Goal: Task Accomplishment & Management: Manage account settings

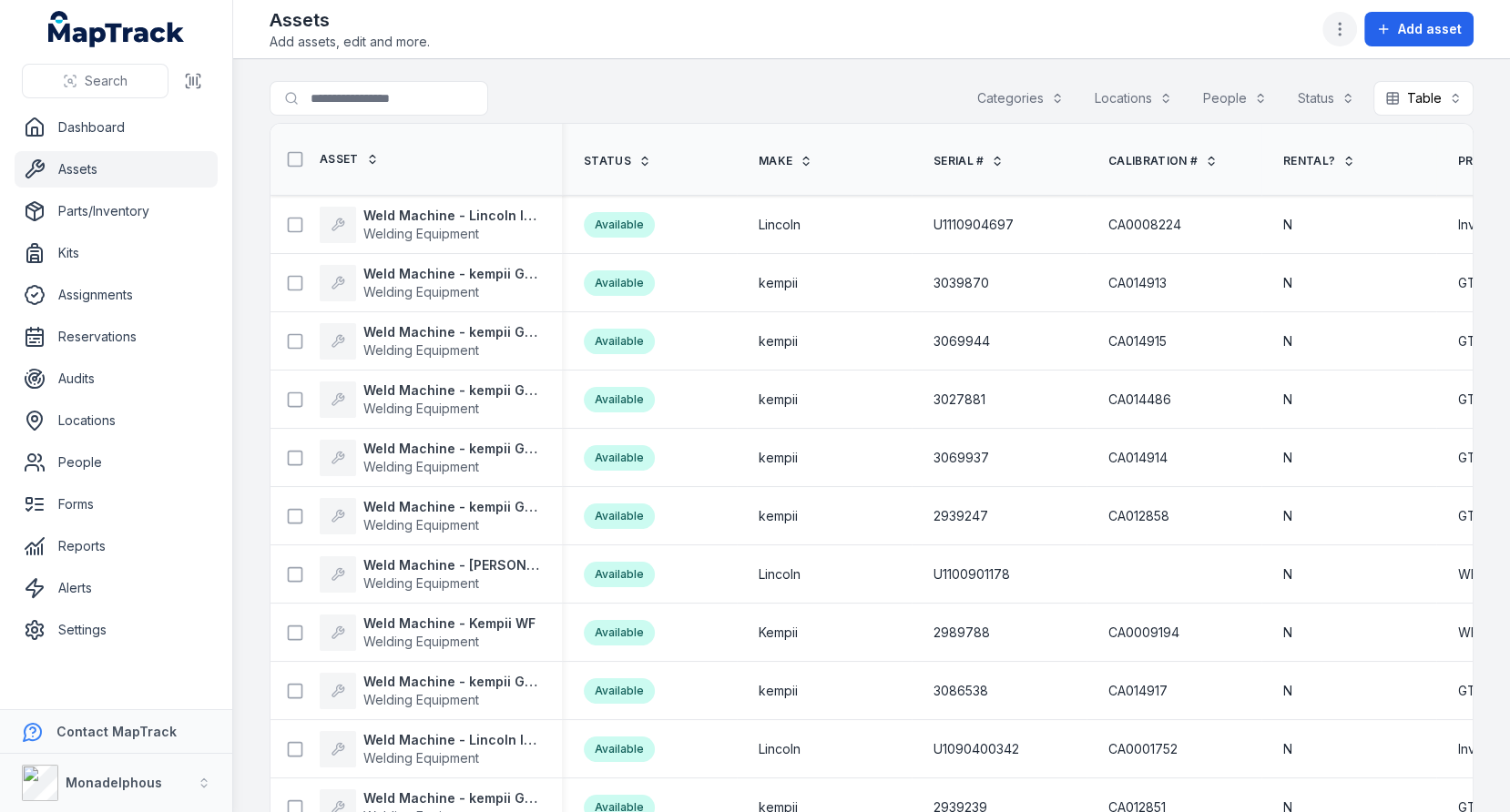
click at [1335, 37] on icon "button" at bounding box center [1339, 28] width 18 height 18
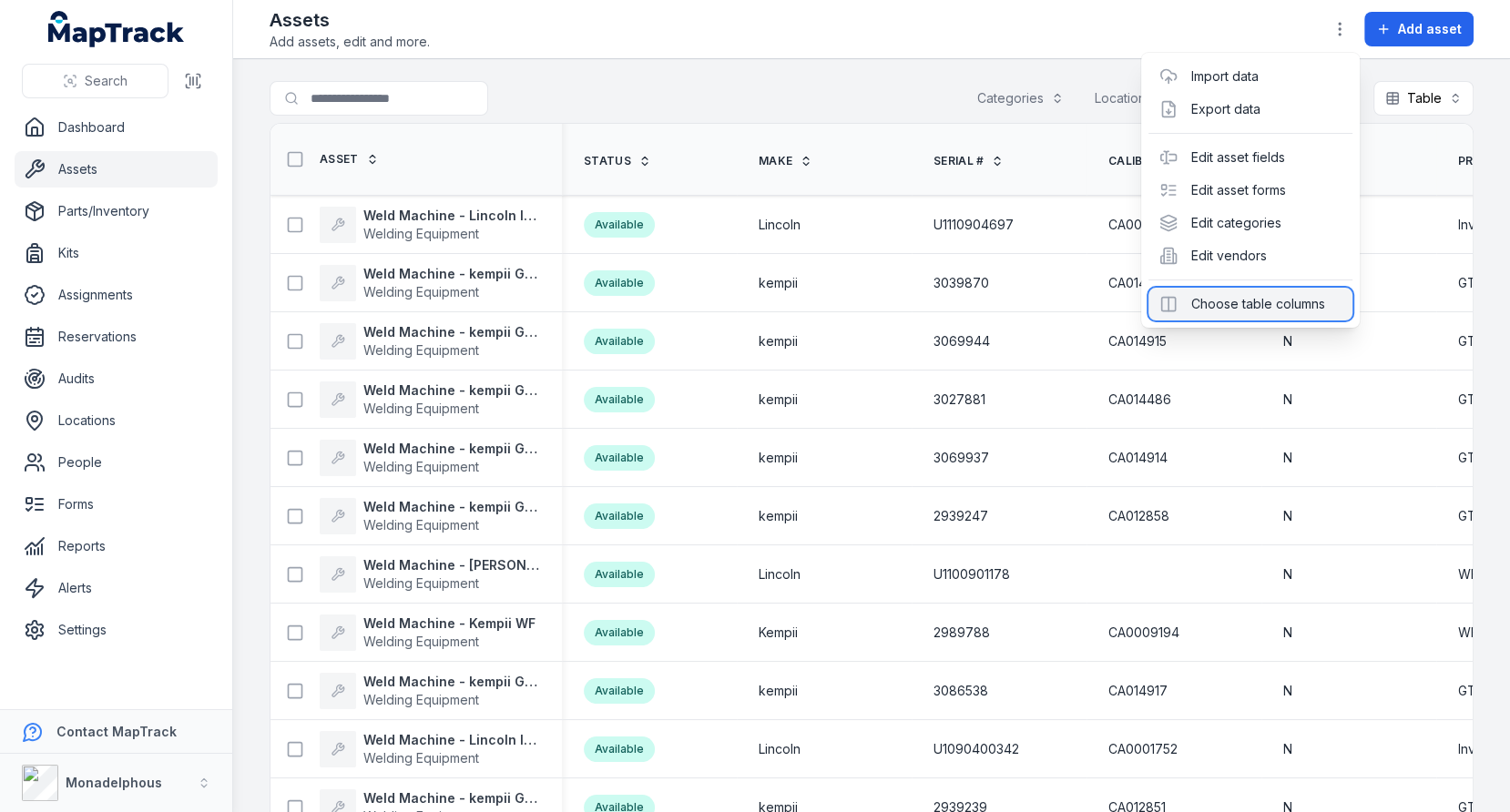
click at [1231, 289] on div "Choose table columns" at bounding box center [1250, 304] width 204 height 33
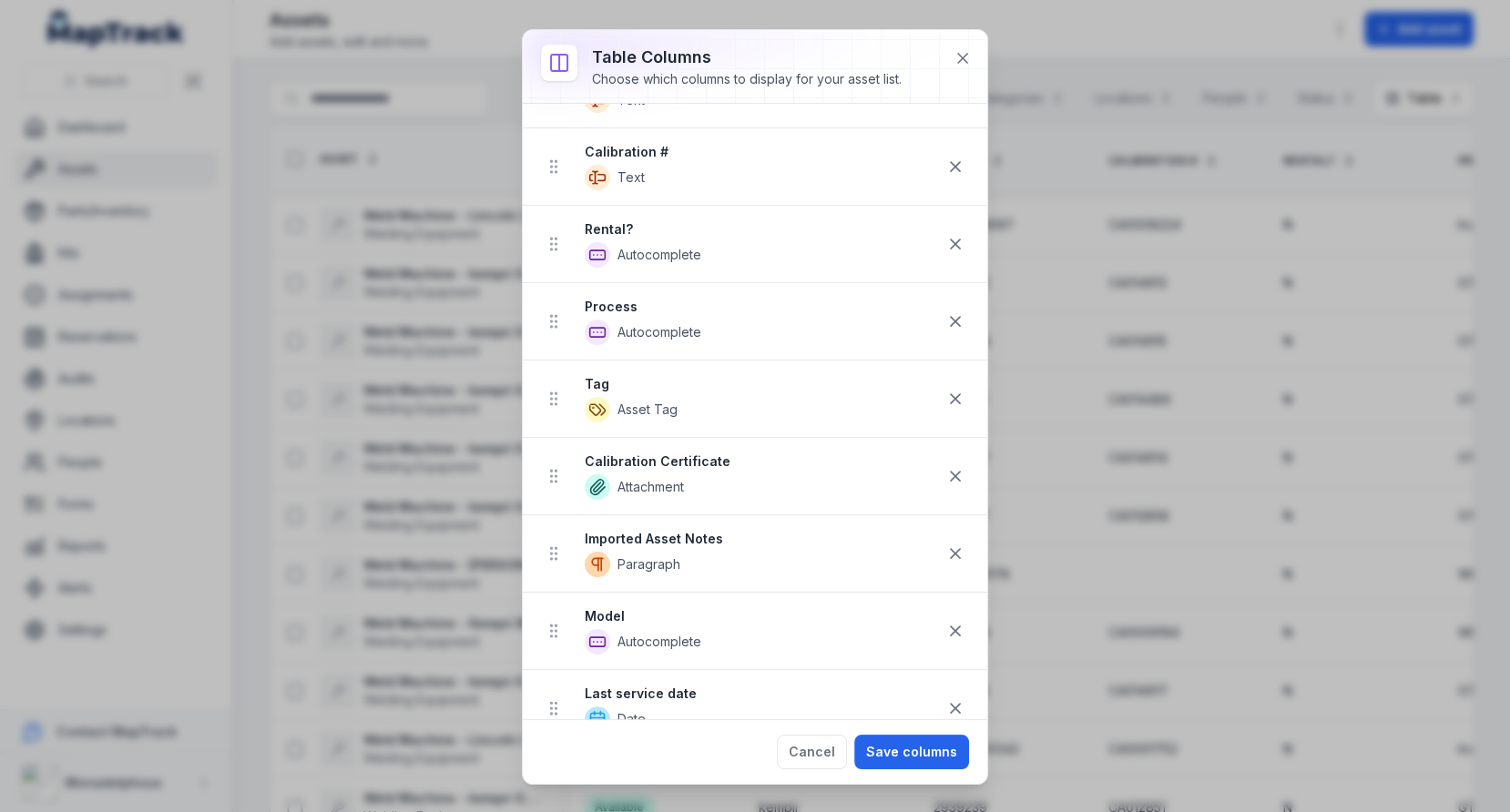
scroll to position [313, 0]
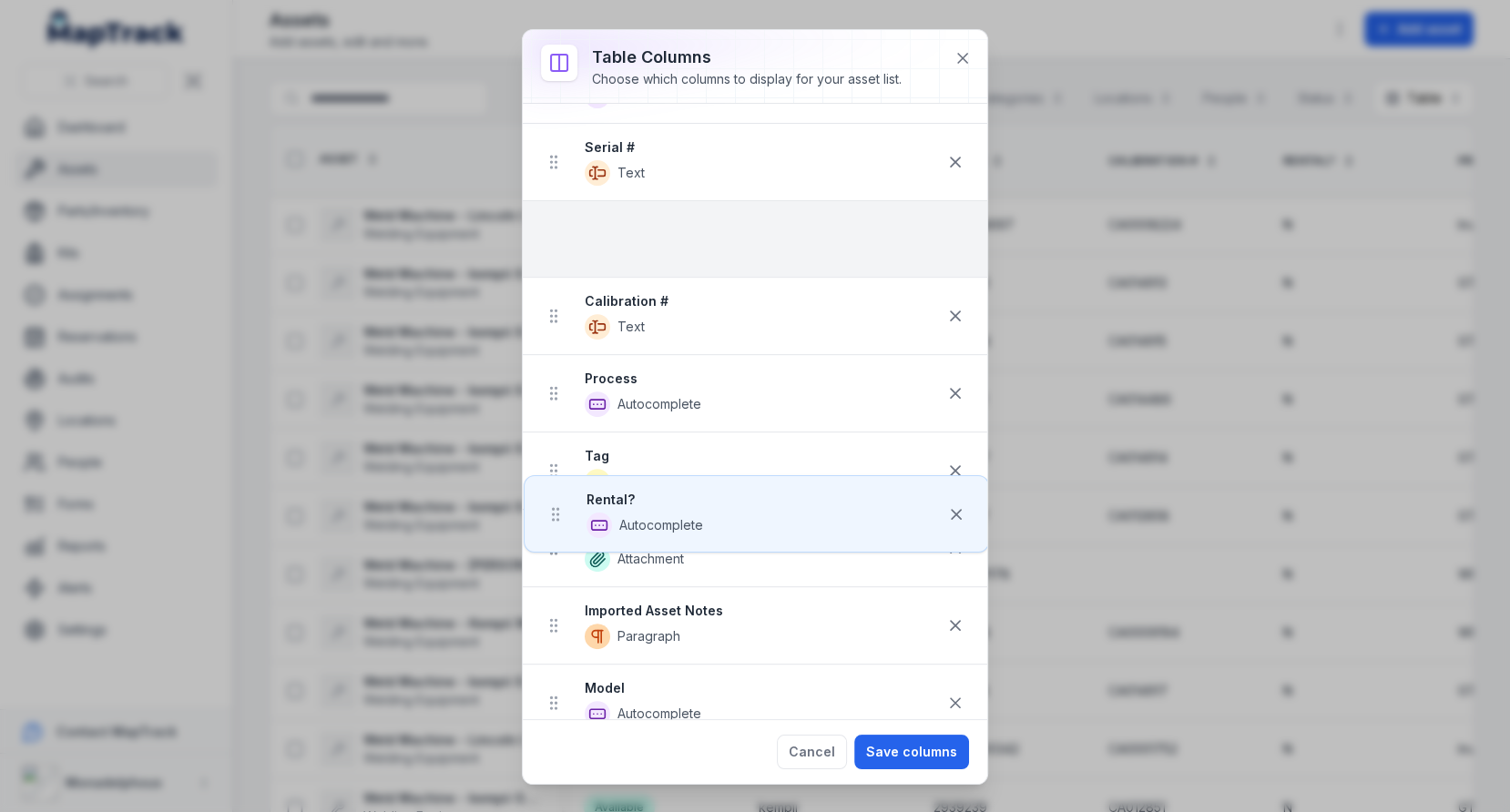
drag, startPoint x: 544, startPoint y: 238, endPoint x: 549, endPoint y: 210, distance: 28.4
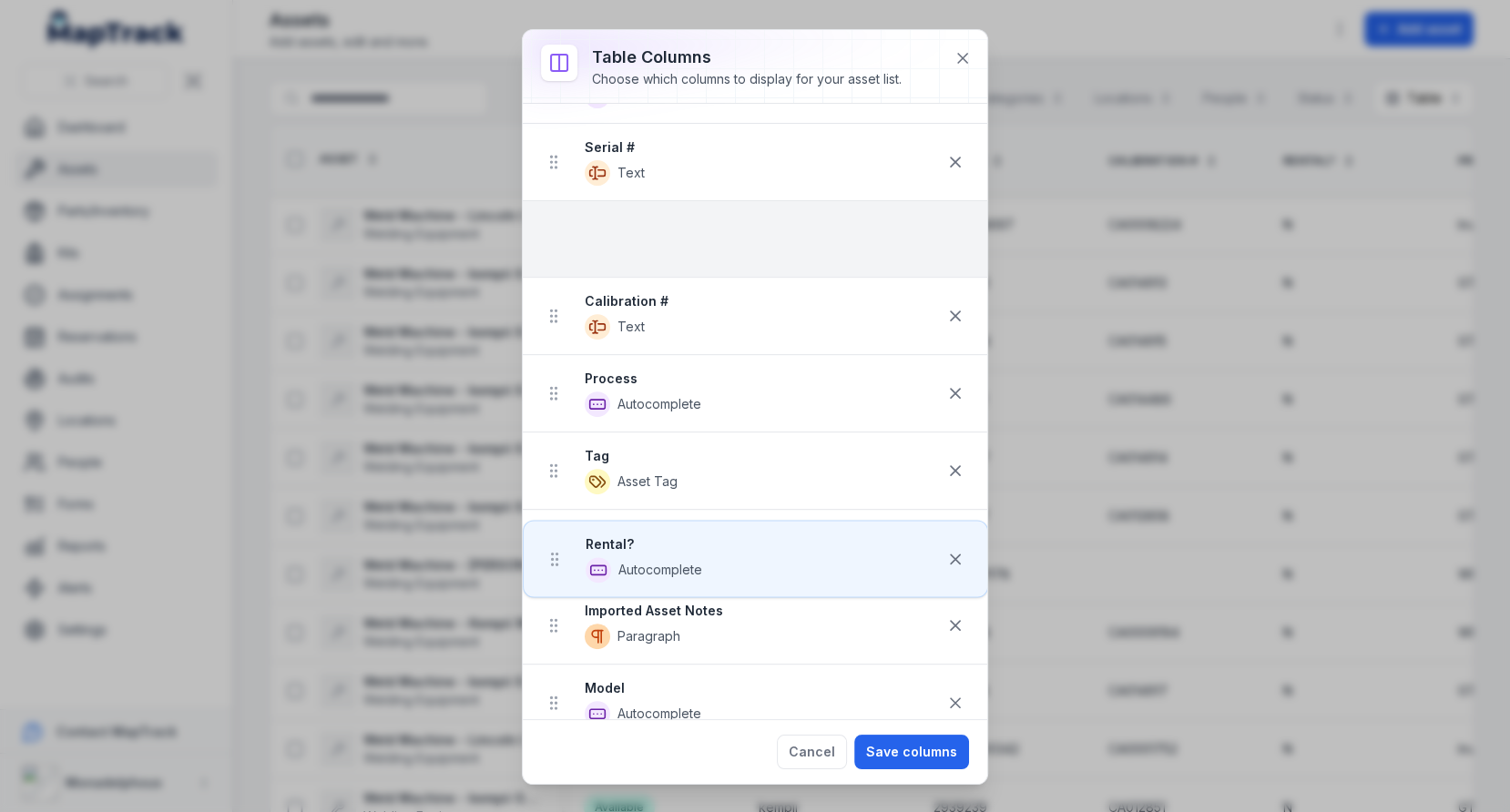
scroll to position [237, 0]
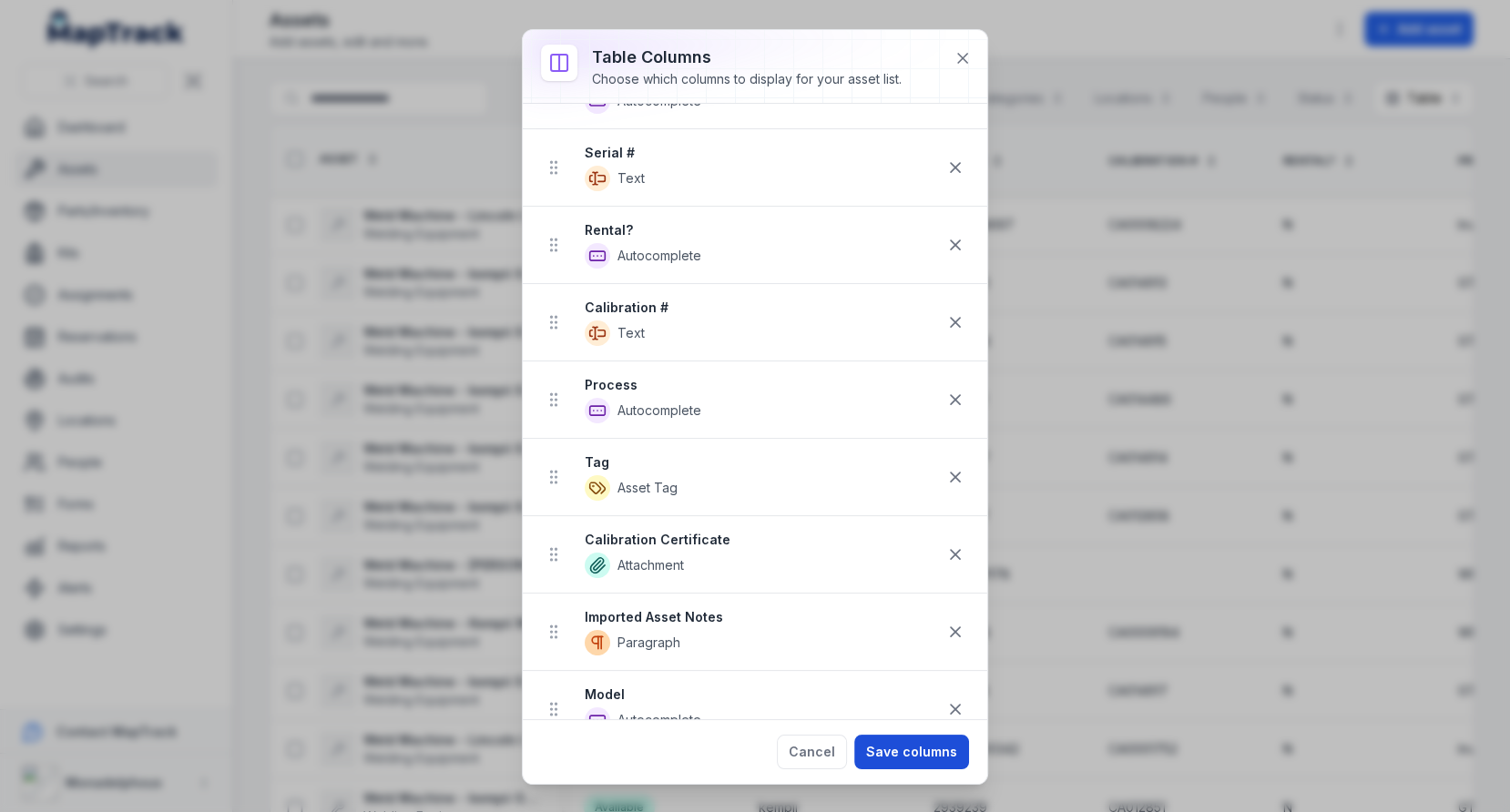
click at [936, 739] on button "Save columns" at bounding box center [911, 751] width 115 height 35
click at [929, 758] on div "Cancel Save columns" at bounding box center [872, 751] width 192 height 35
click at [962, 62] on icon at bounding box center [962, 58] width 18 height 18
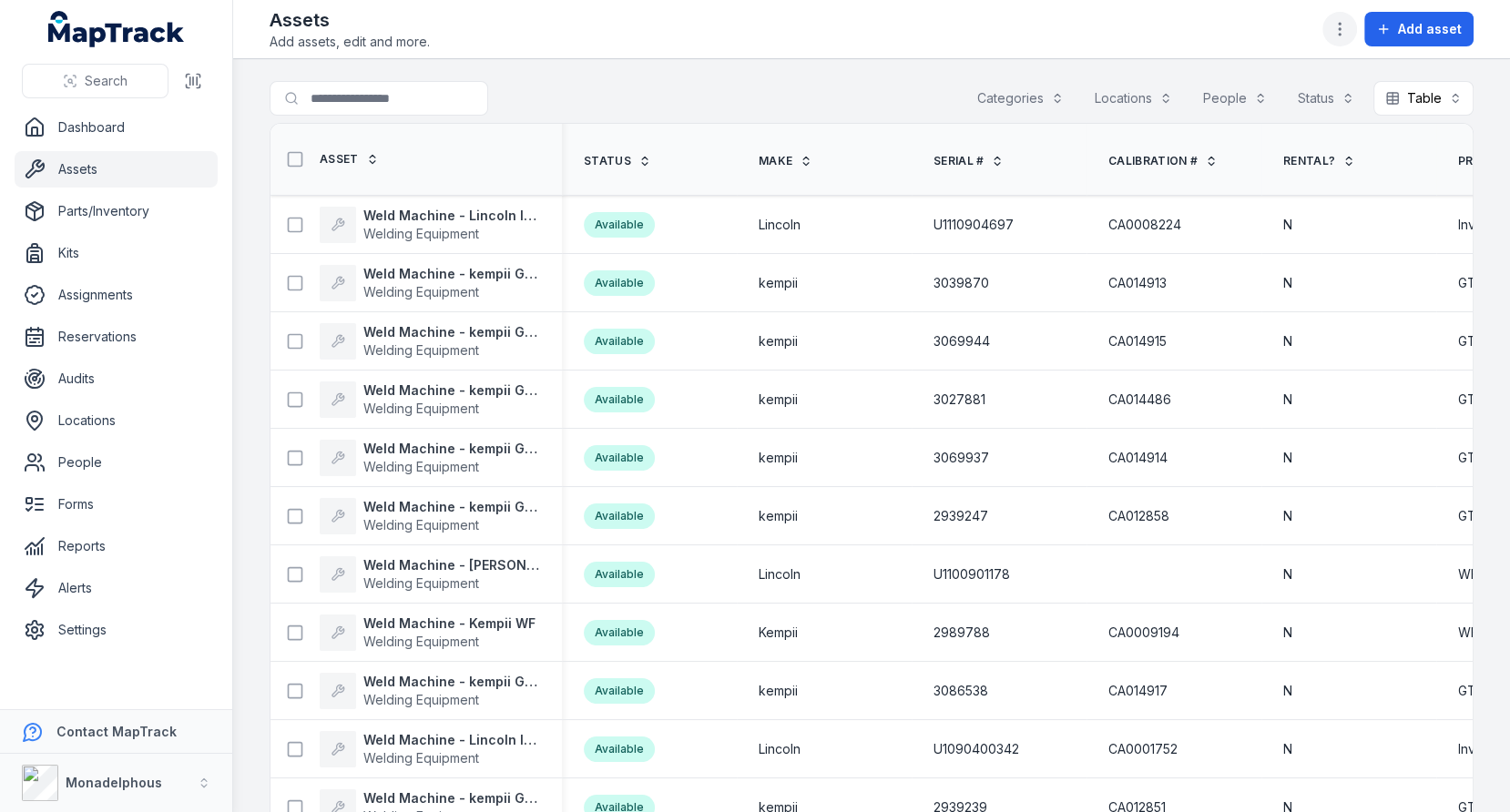
click at [1342, 14] on button "button" at bounding box center [1340, 29] width 35 height 35
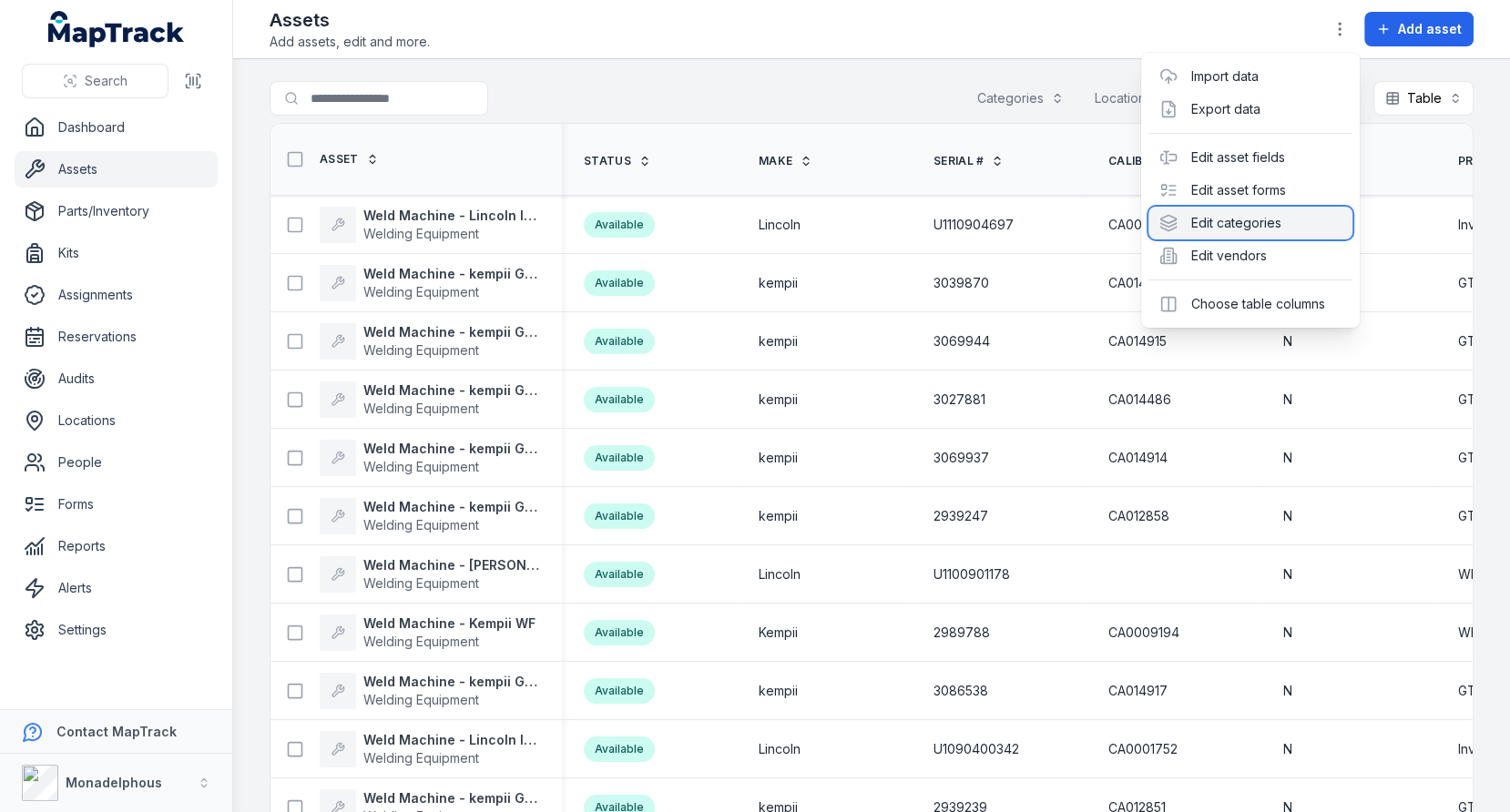
click at [1230, 224] on div "Edit categories" at bounding box center [1250, 222] width 204 height 33
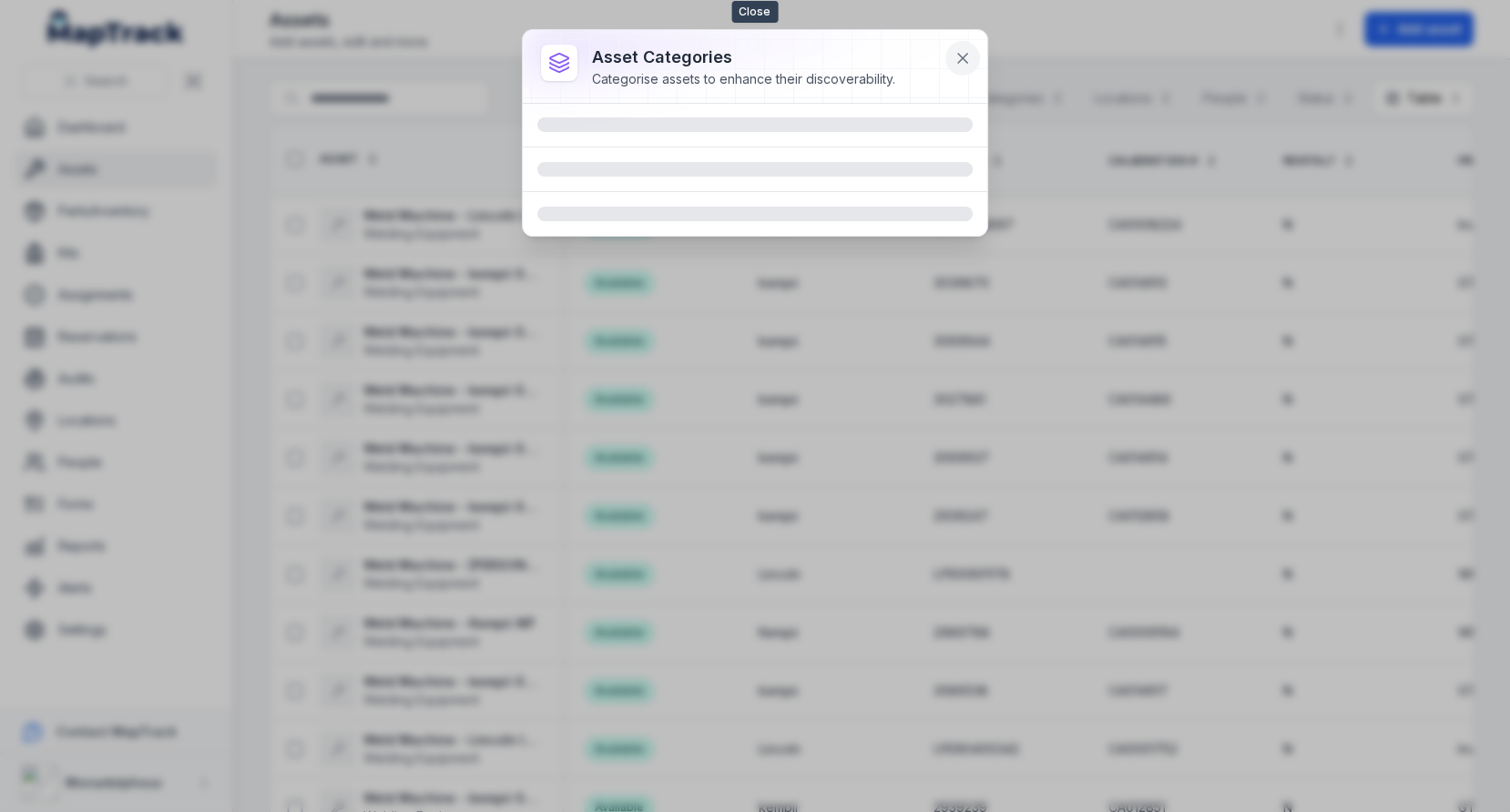
click at [969, 53] on icon at bounding box center [962, 58] width 18 height 18
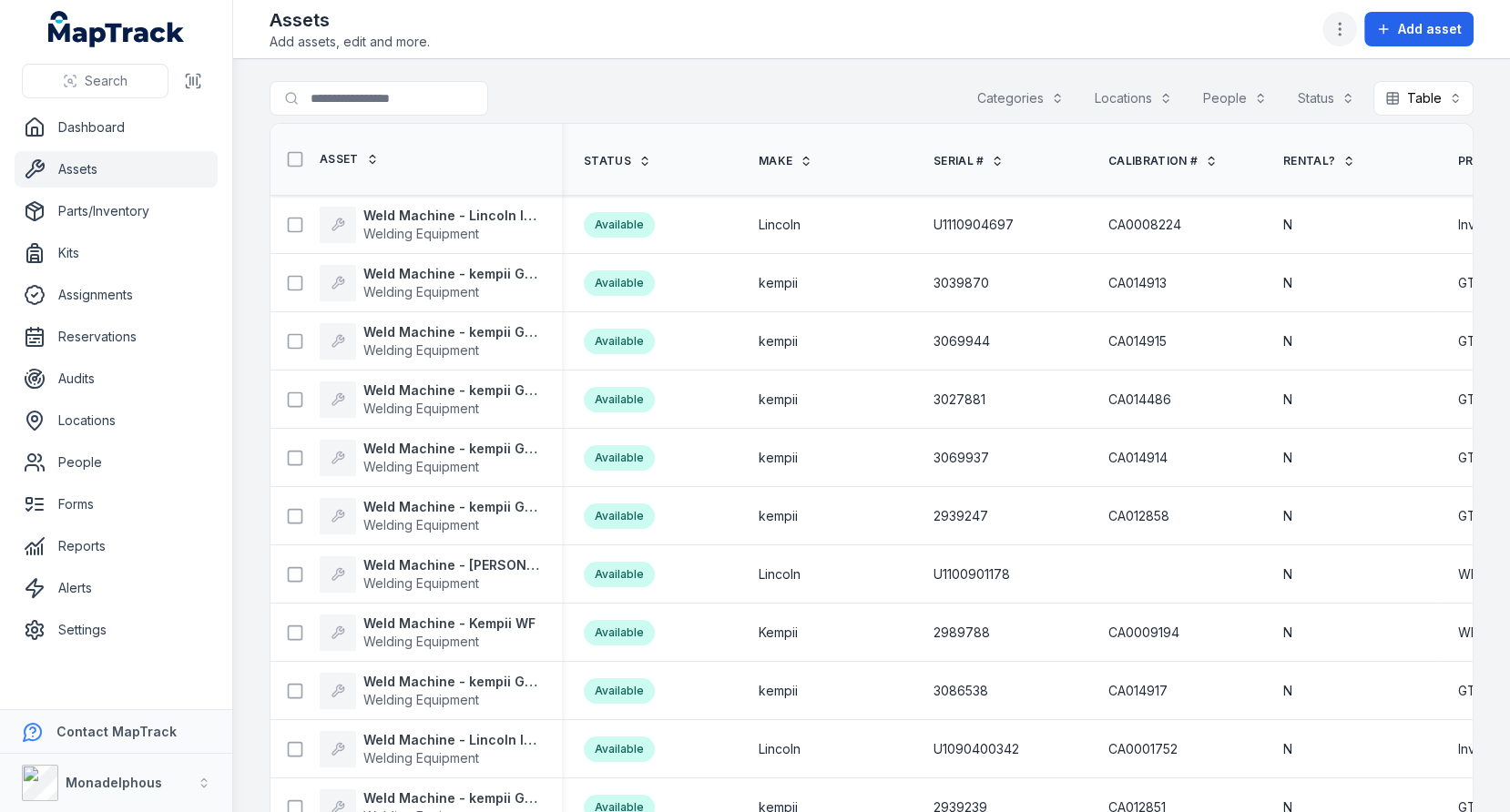
click at [1334, 38] on button "button" at bounding box center [1340, 29] width 35 height 35
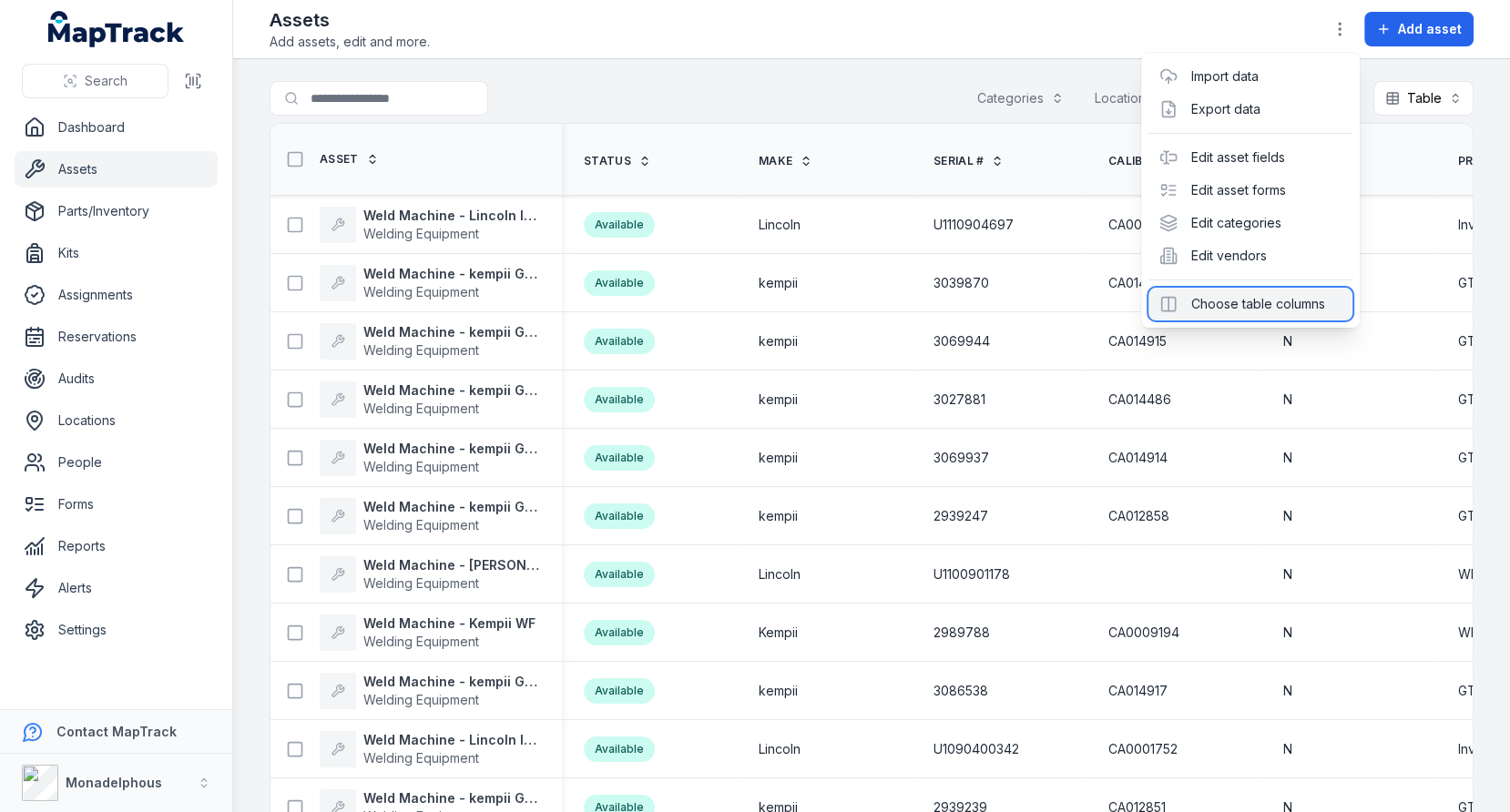
click at [1233, 303] on div "Choose table columns" at bounding box center [1250, 304] width 204 height 33
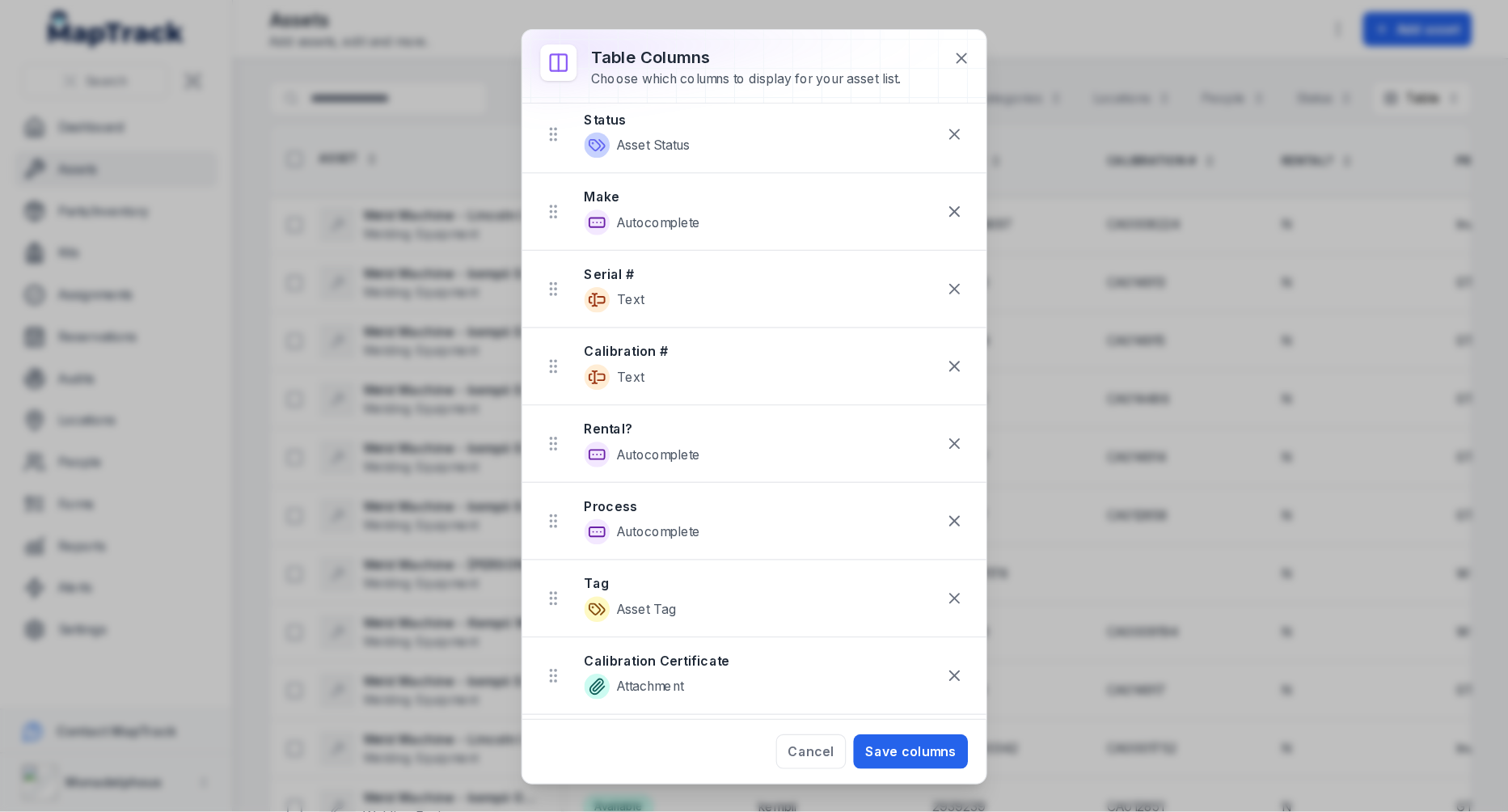
scroll to position [73, 0]
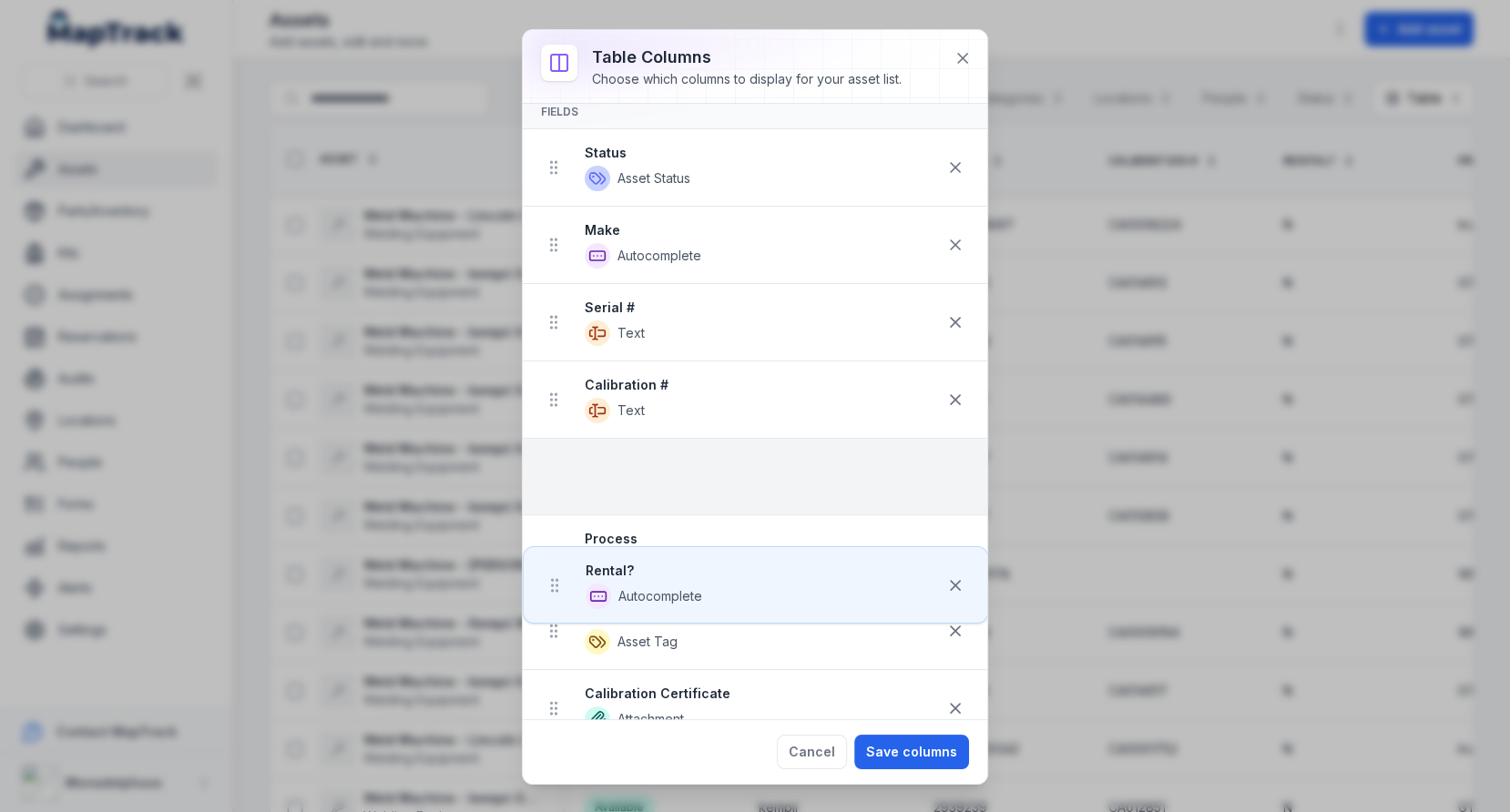
drag, startPoint x: 555, startPoint y: 475, endPoint x: 554, endPoint y: 519, distance: 44.0
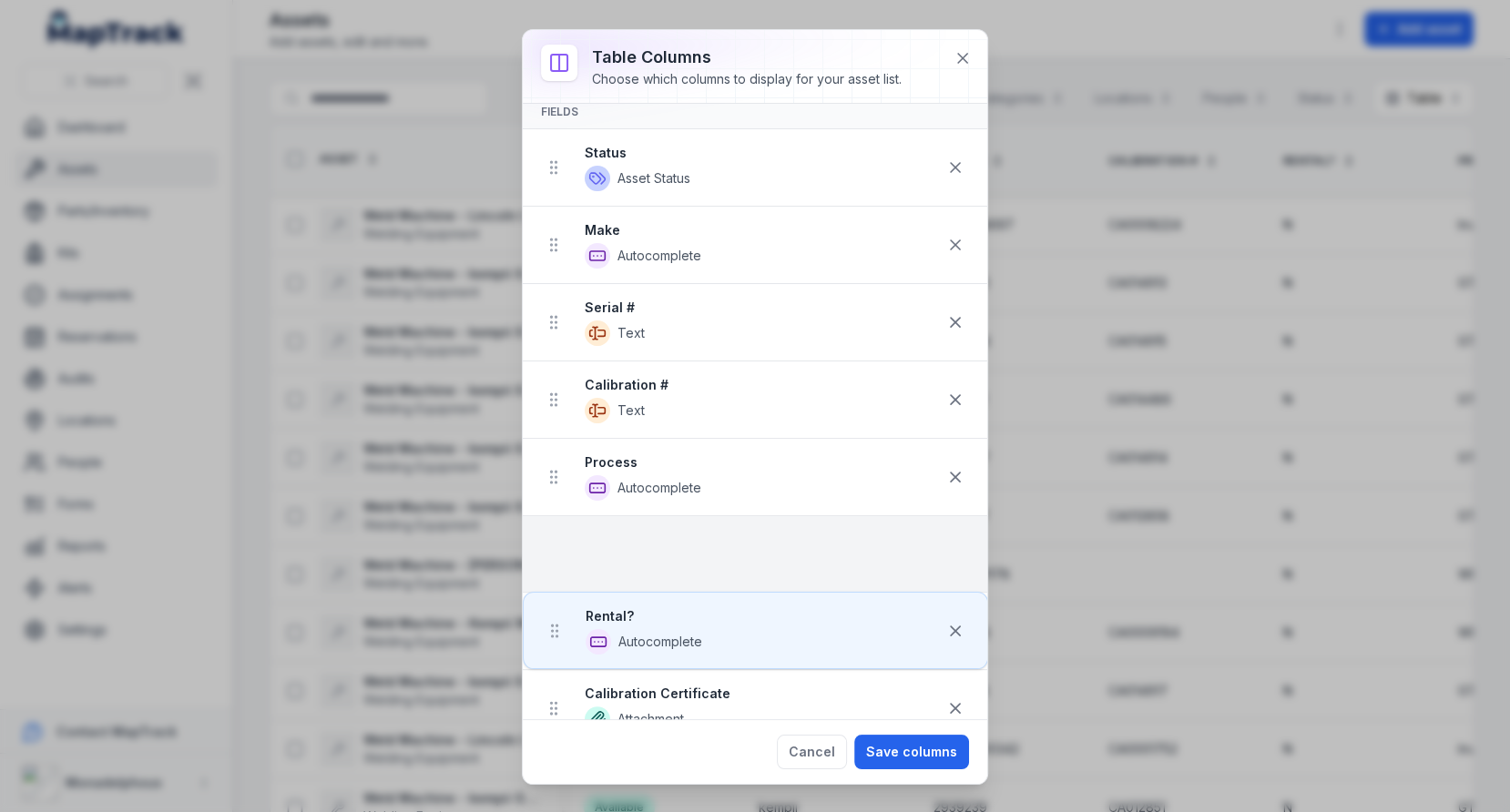
drag, startPoint x: 554, startPoint y: 474, endPoint x: 554, endPoint y: 545, distance: 71.0
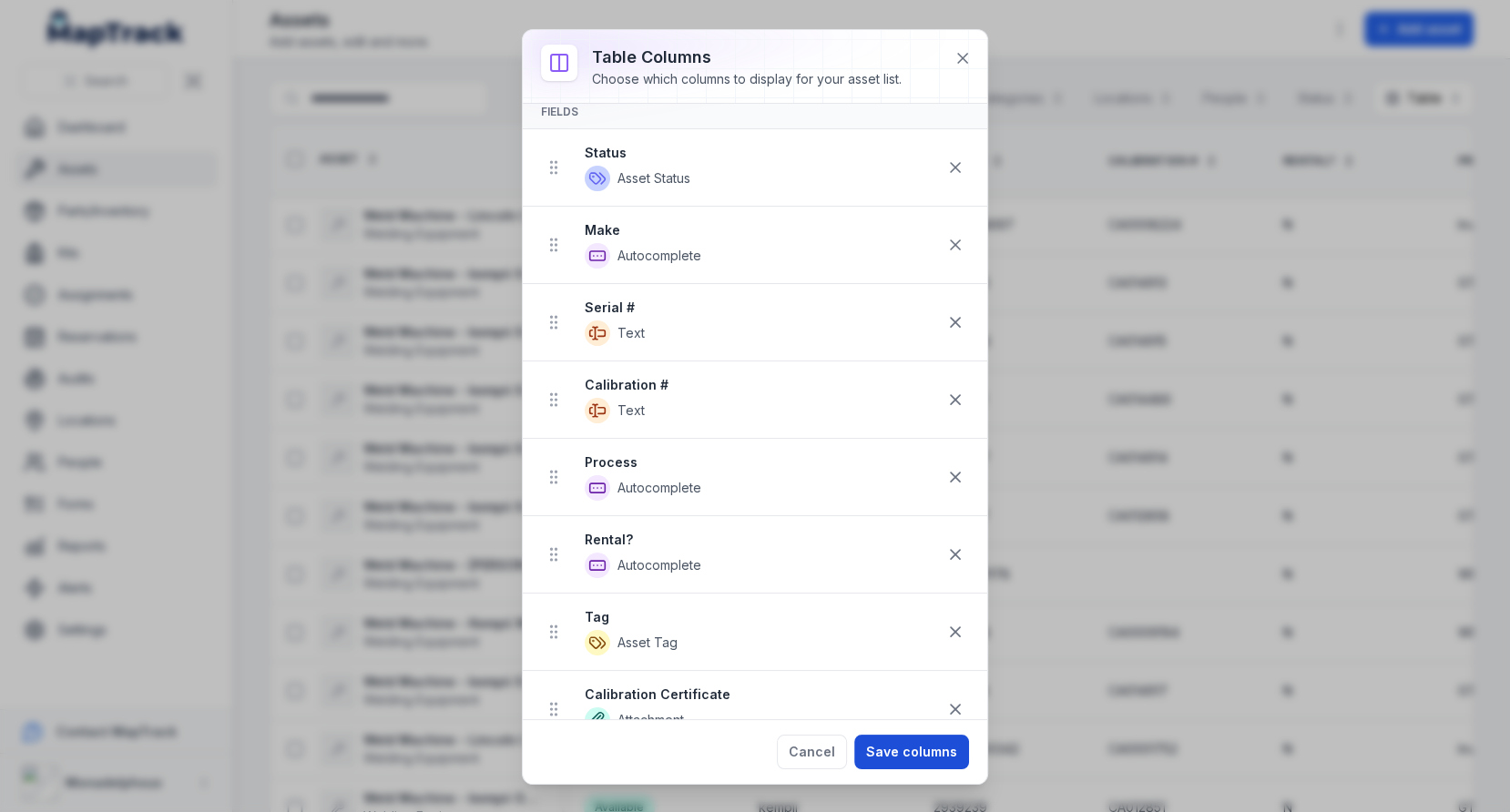
click at [916, 750] on button "Save columns" at bounding box center [911, 751] width 115 height 35
click at [956, 65] on icon at bounding box center [962, 58] width 18 height 18
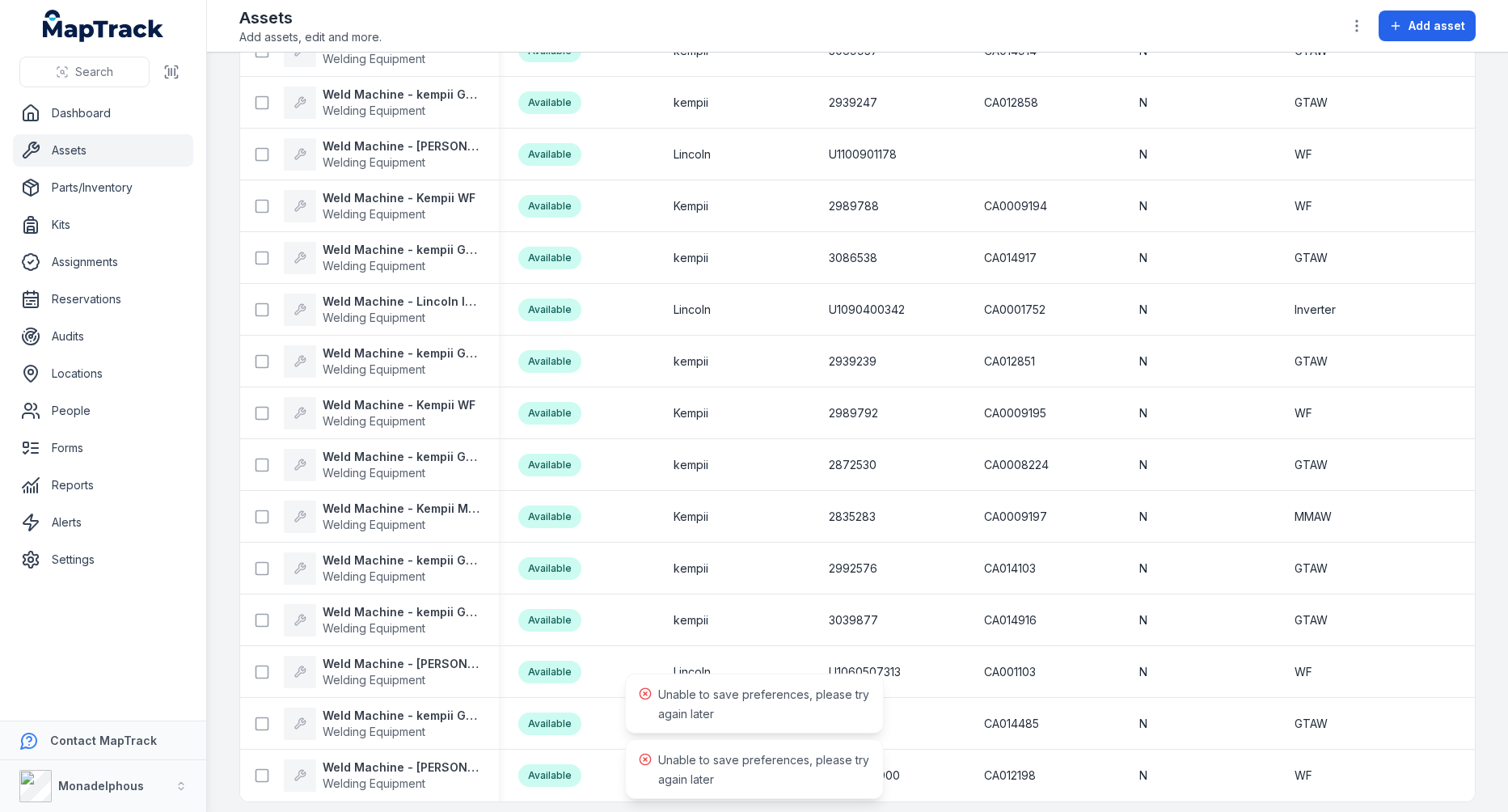
scroll to position [0, 0]
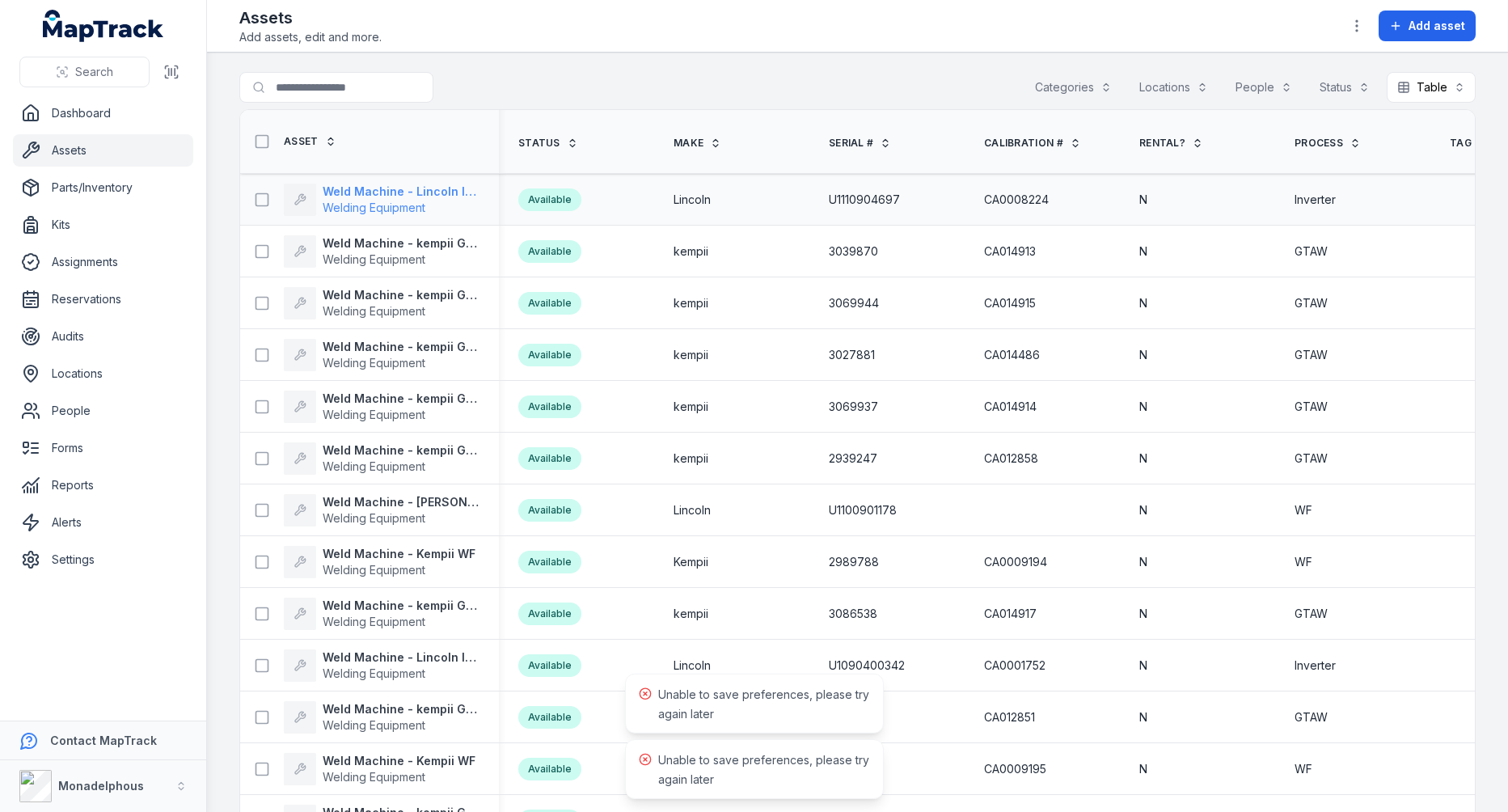
click at [388, 183] on strong "Weld Machine - Lincoln Inverter" at bounding box center [401, 191] width 157 height 16
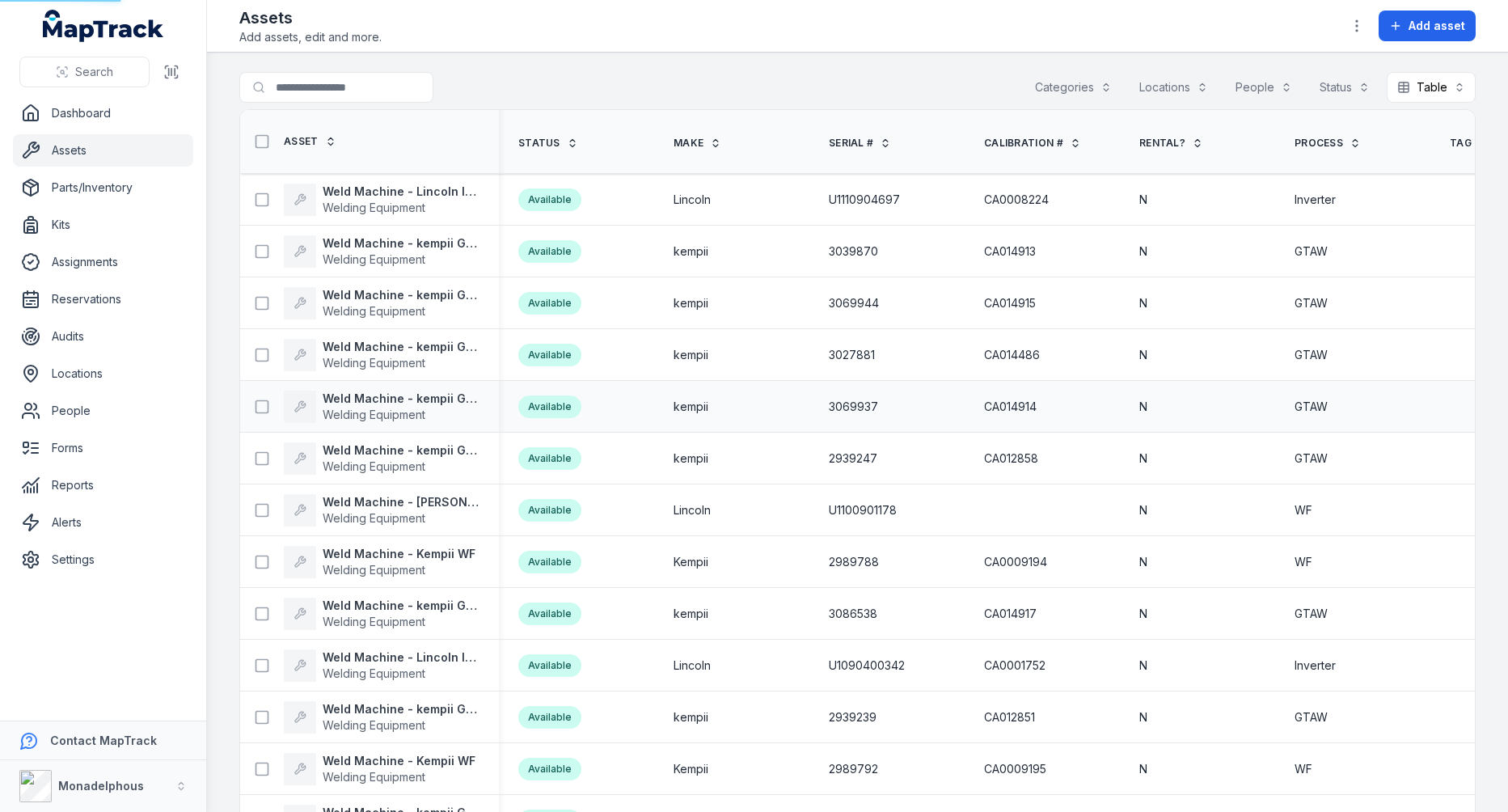
scroll to position [356, 0]
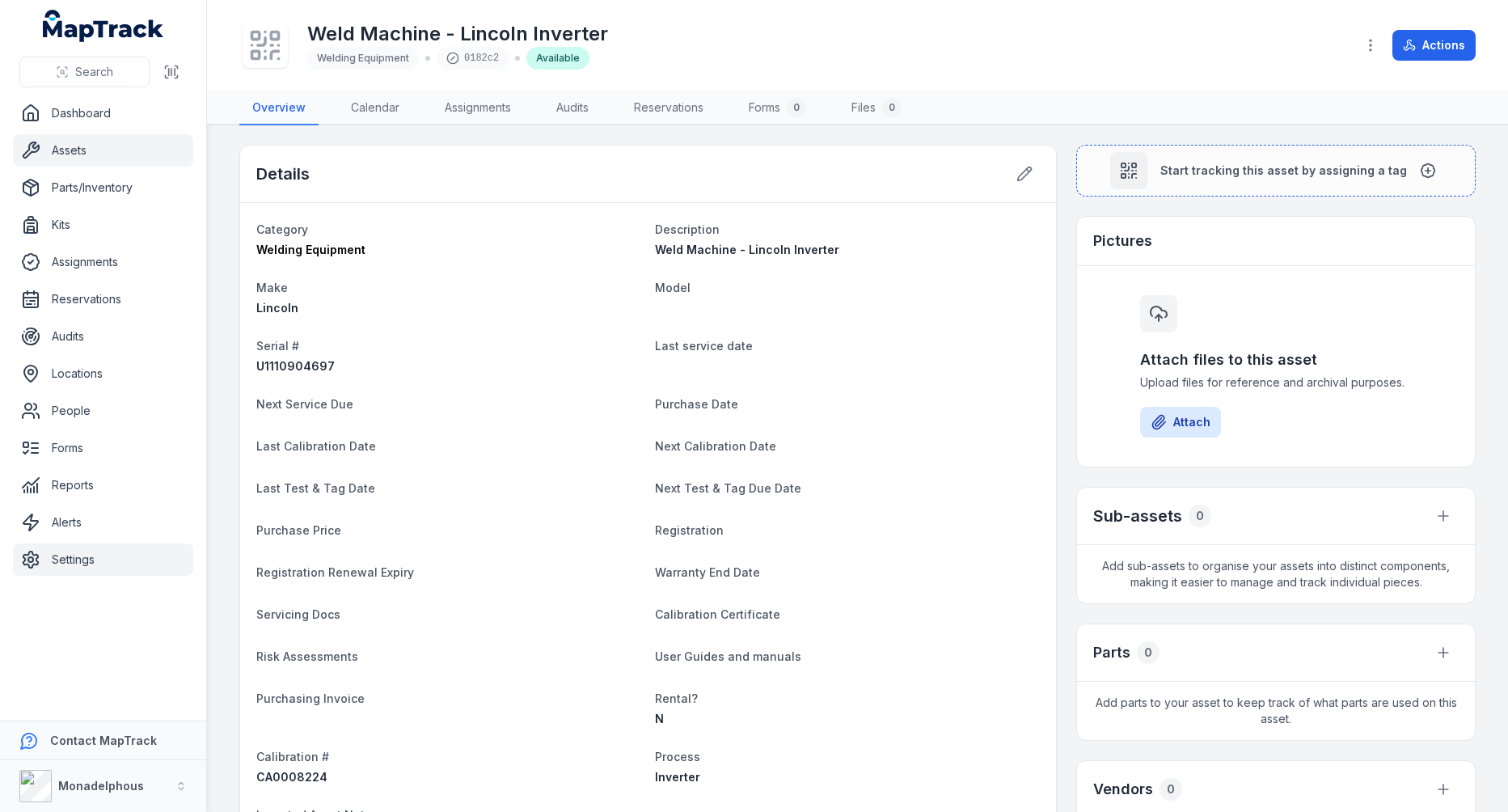
click at [52, 551] on link "Settings" at bounding box center [103, 559] width 181 height 32
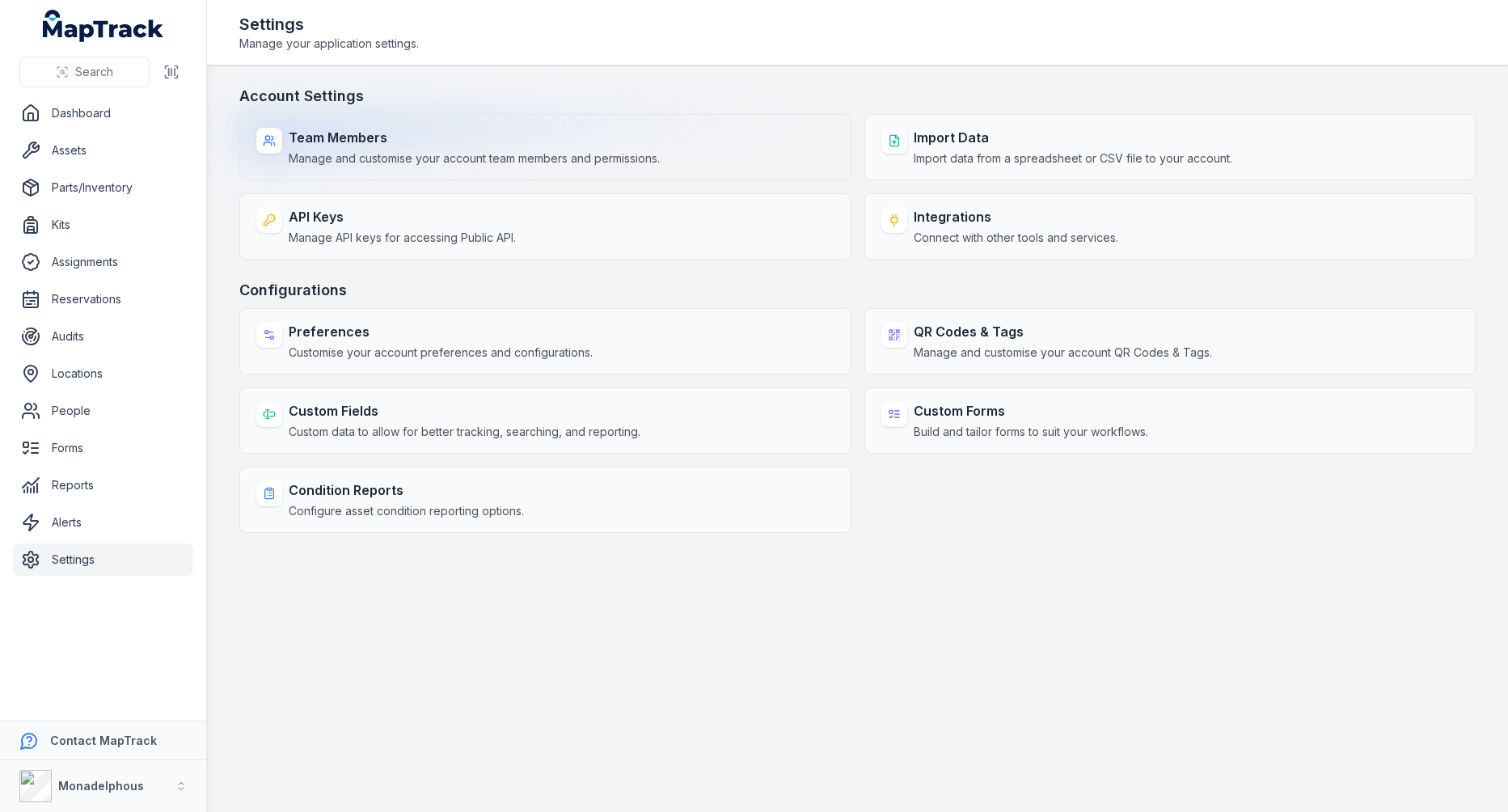
click at [459, 121] on div "Team Members Manage and customise your account team members and permissions." at bounding box center [546, 147] width 612 height 66
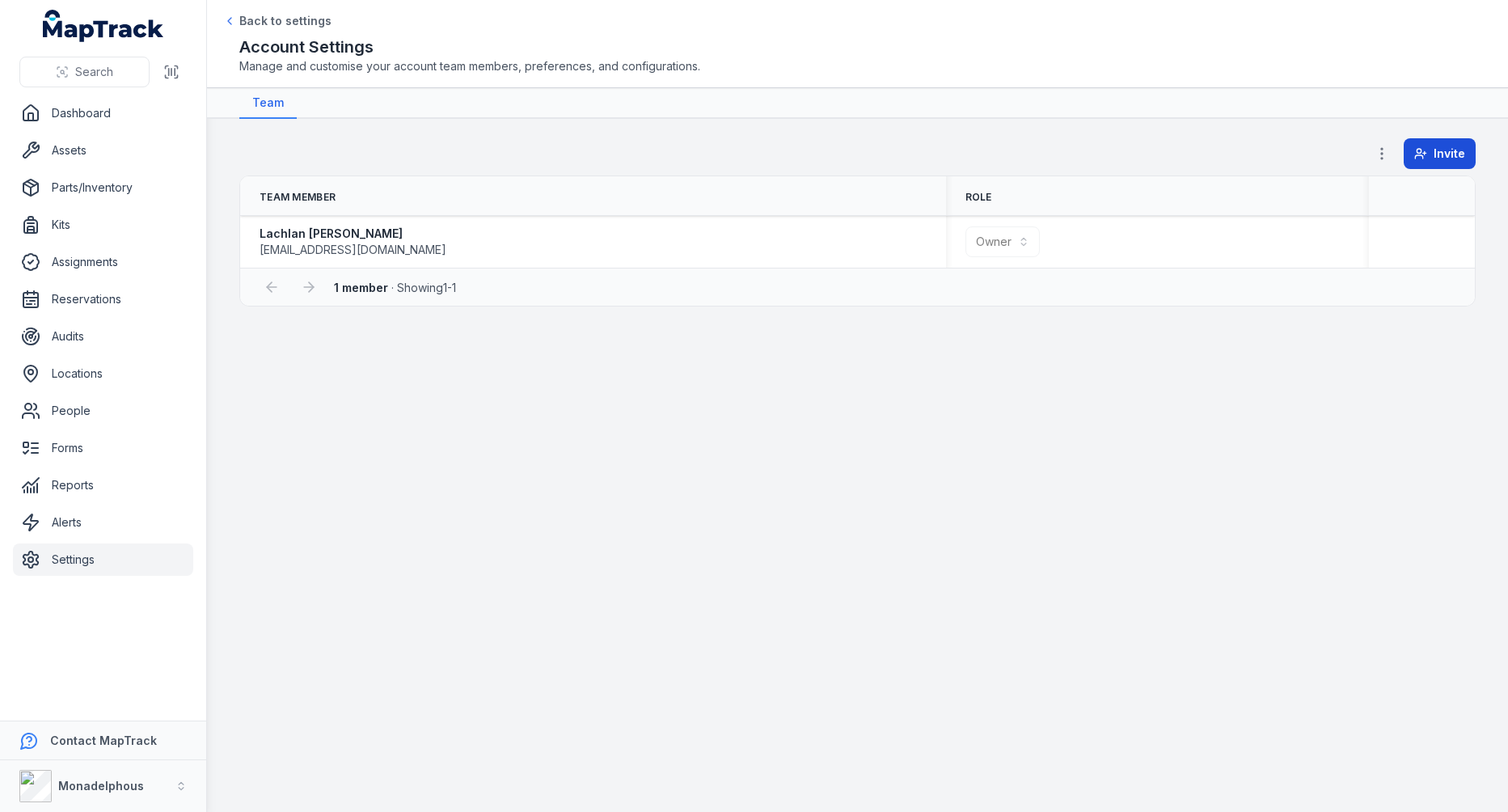
click at [1425, 153] on line at bounding box center [1425, 153] width 0 height 3
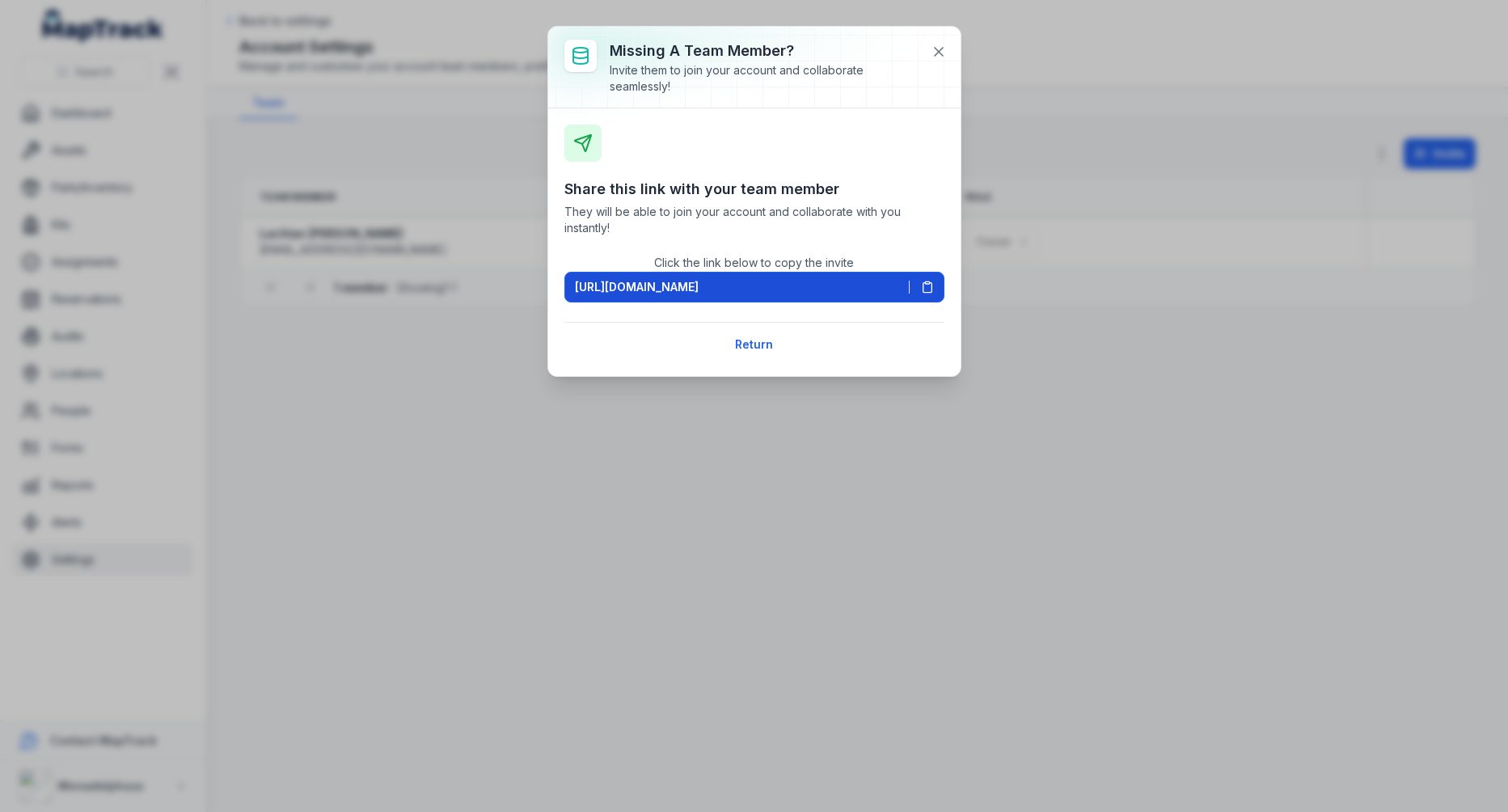
click at [927, 286] on icon at bounding box center [927, 287] width 13 height 13
